Goal: Answer question/provide support: Answer question/provide support

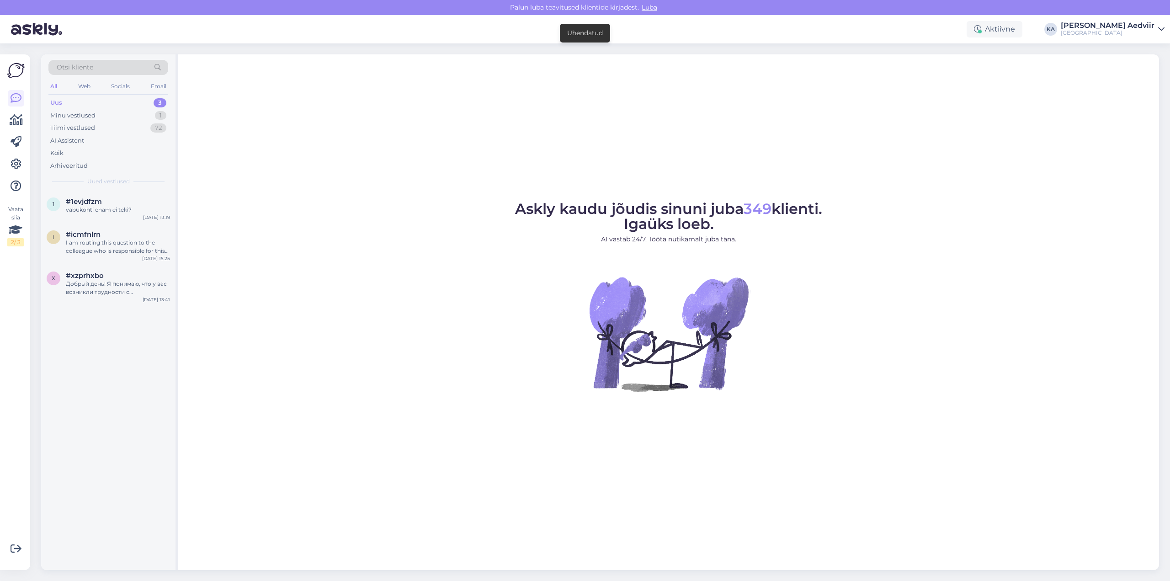
click at [91, 104] on div "Uus 3" at bounding box center [108, 102] width 120 height 13
click at [99, 209] on div "vabukohti enam ei teki?" at bounding box center [118, 210] width 104 height 8
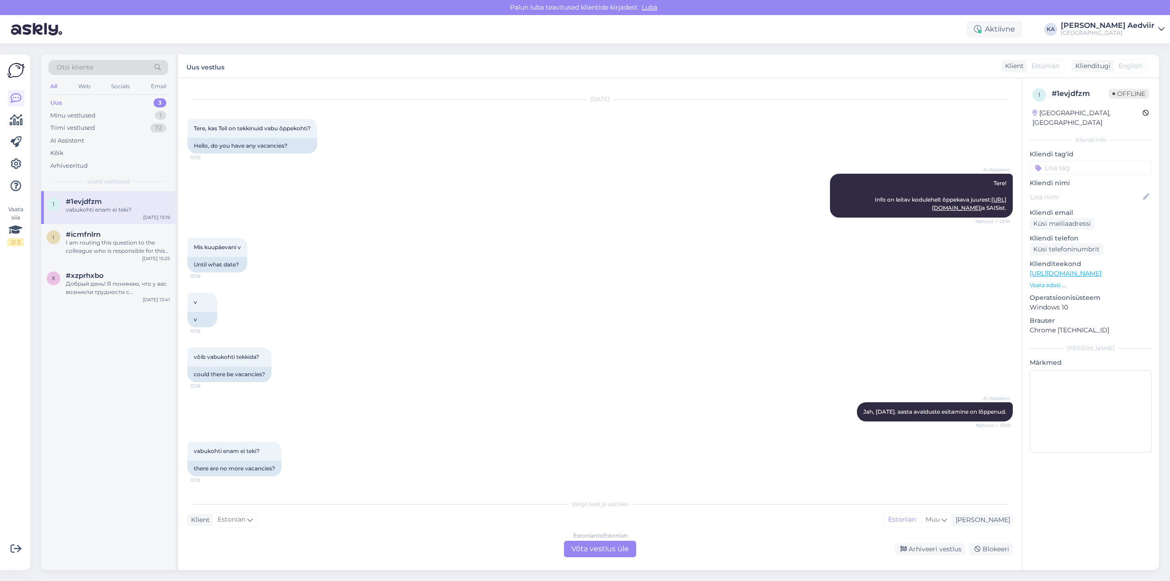
scroll to position [25, 0]
click at [87, 245] on div "I am routing this question to the colleague who is responsible for this topic. …" at bounding box center [118, 247] width 104 height 16
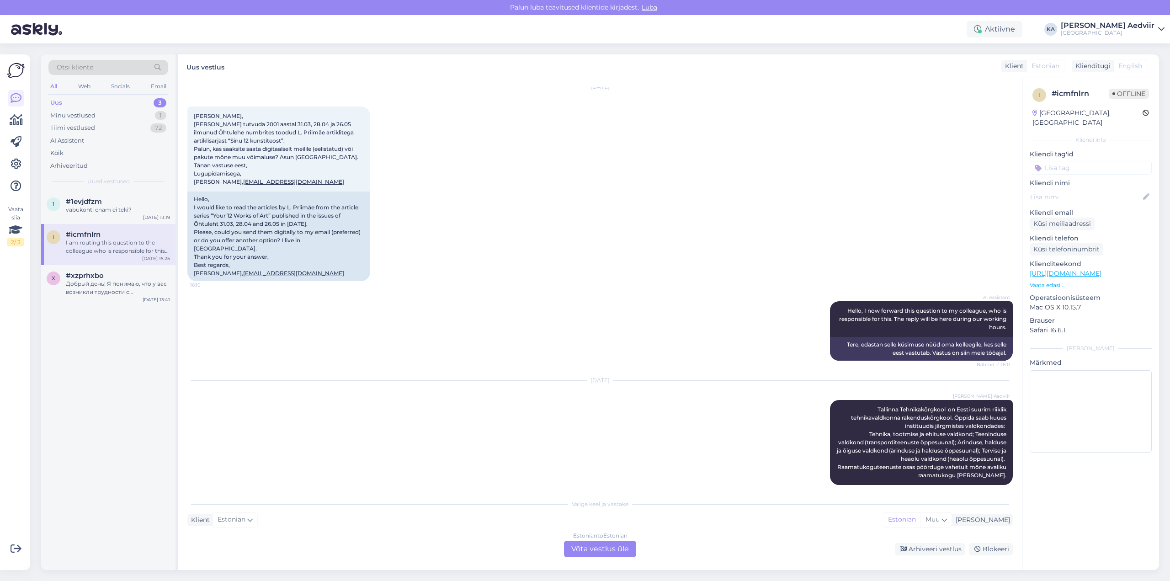
scroll to position [0, 0]
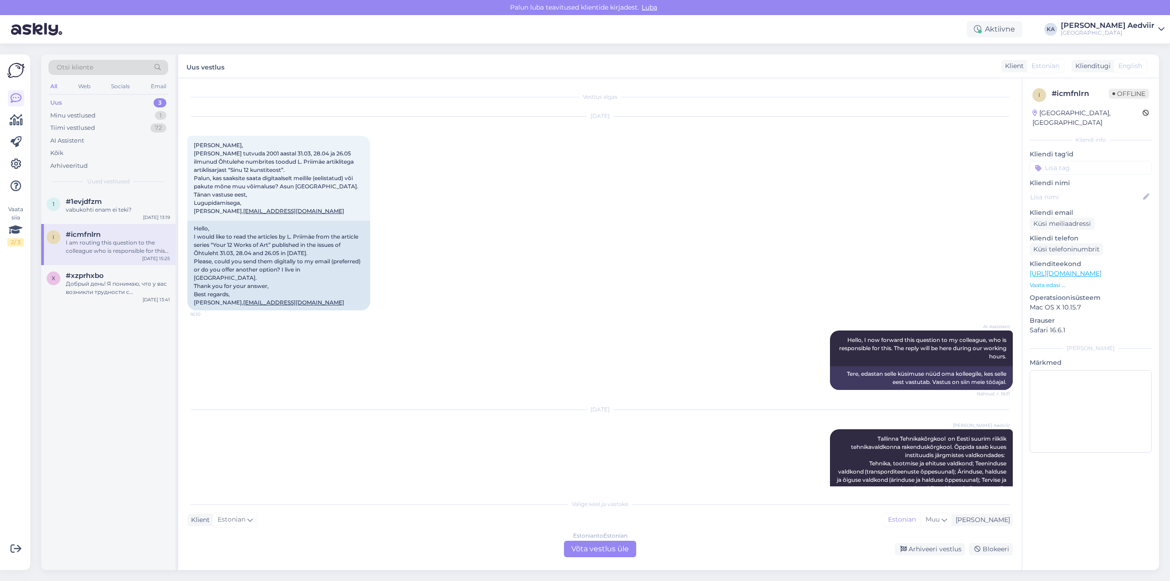
click at [598, 551] on div "Estonian to Estonian Võta vestlus üle" at bounding box center [600, 549] width 72 height 16
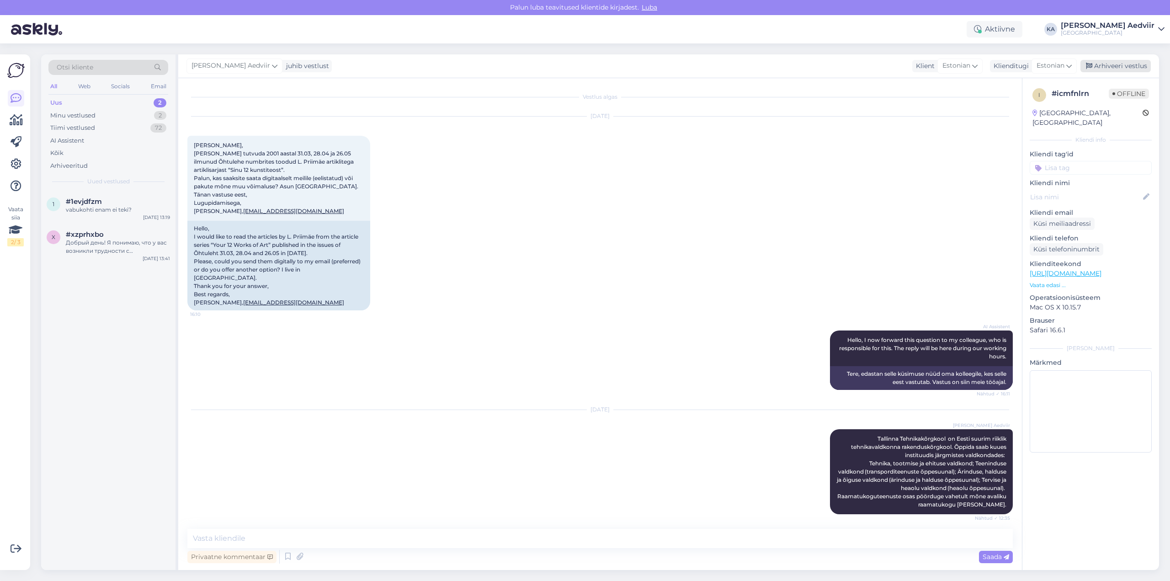
click at [1115, 59] on div "[PERSON_NAME] juhib vestlust Klient [DEMOGRAPHIC_DATA] Klienditugi [DEMOGRAPHIC…" at bounding box center [668, 66] width 981 height 24
click at [1118, 67] on div "Arhiveeri vestlus" at bounding box center [1116, 66] width 70 height 12
click at [91, 252] on div "Добрый день! Я понимаю, что у вас возникли трудности с регистрацией на курсы. Д…" at bounding box center [118, 247] width 104 height 16
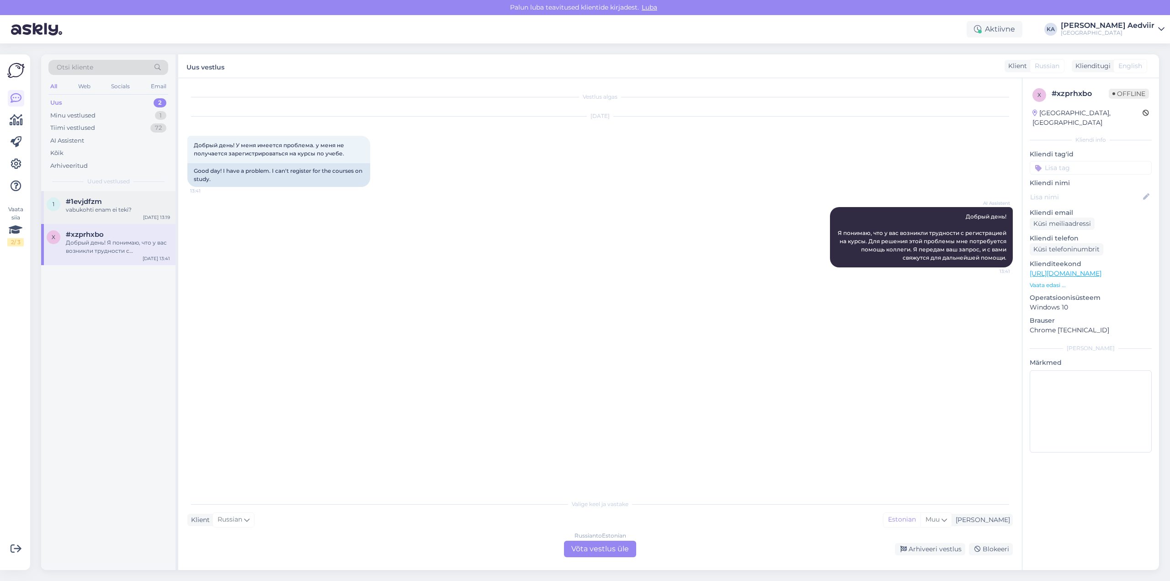
click at [98, 209] on div "vabukohti enam ei teki?" at bounding box center [118, 210] width 104 height 8
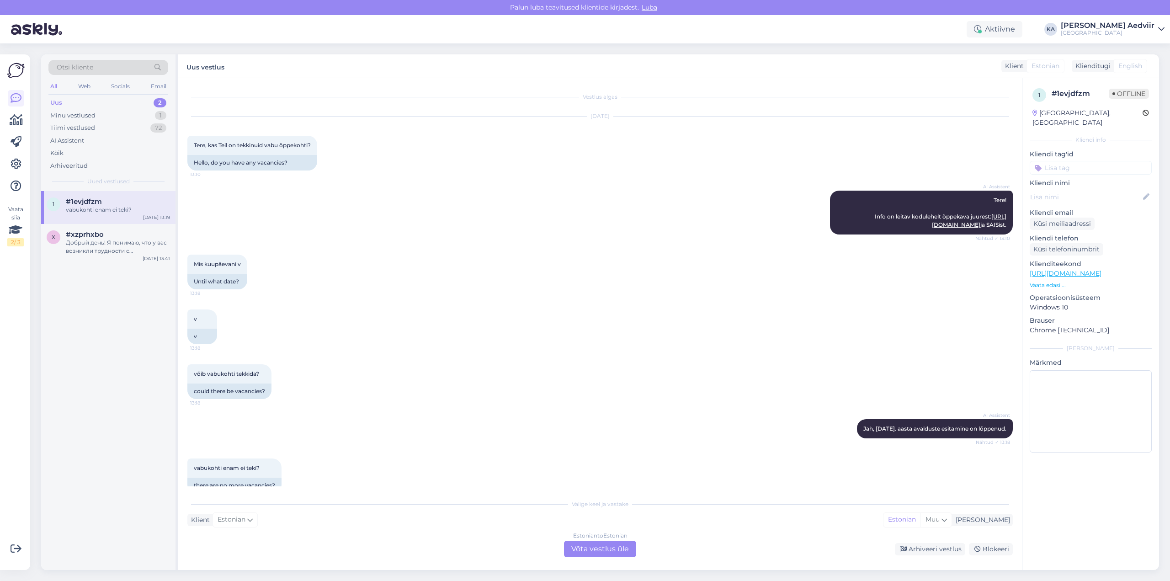
scroll to position [25, 0]
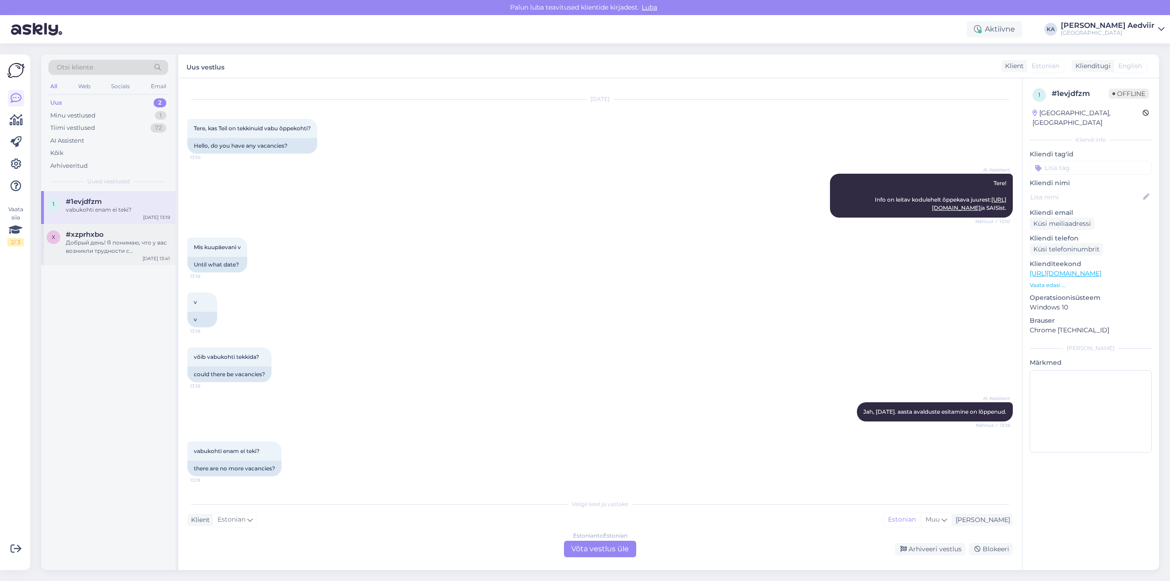
click at [117, 248] on div "Добрый день! Я понимаю, что у вас возникли трудности с регистрацией на курсы. Д…" at bounding box center [118, 247] width 104 height 16
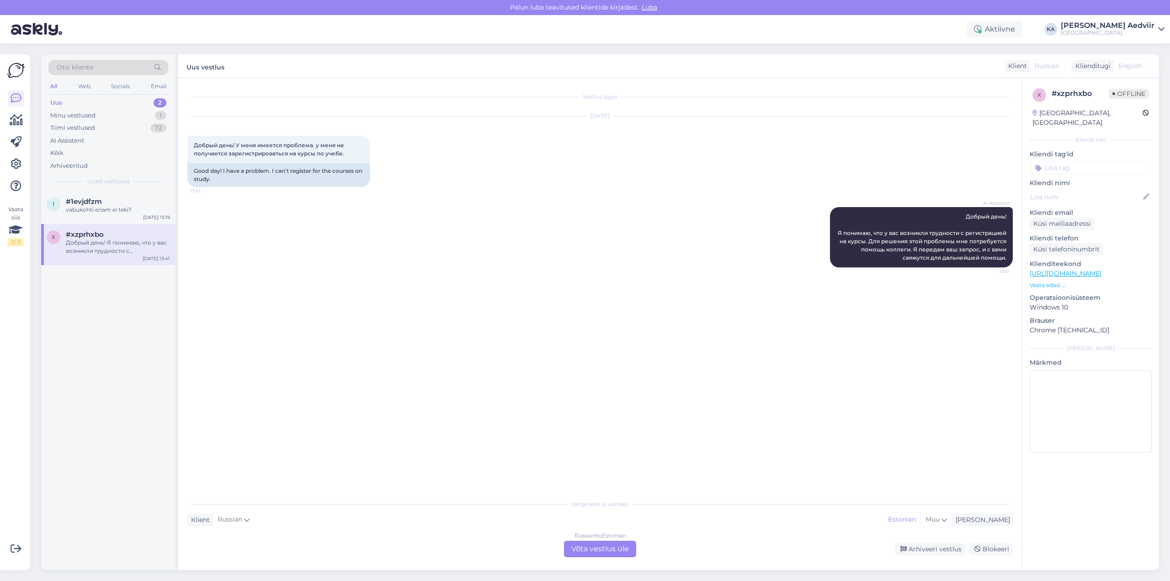
scroll to position [0, 0]
